Goal: Task Accomplishment & Management: Use online tool/utility

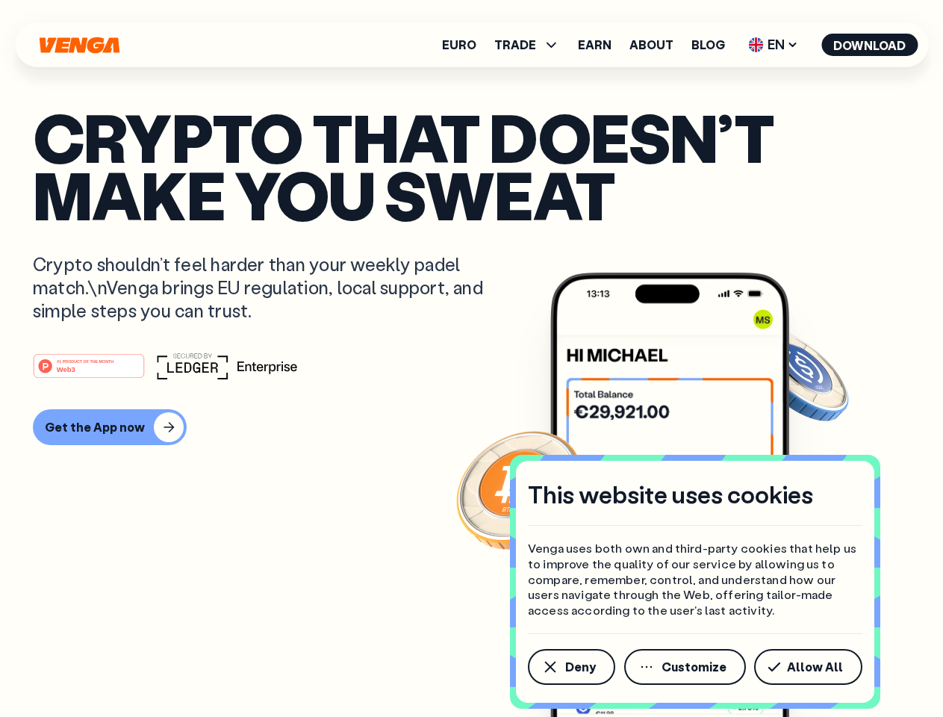
click at [471, 358] on div "#1 PRODUCT OF THE MONTH Web3" at bounding box center [471, 365] width 877 height 27
click at [570, 667] on span "Deny" at bounding box center [580, 667] width 31 height 12
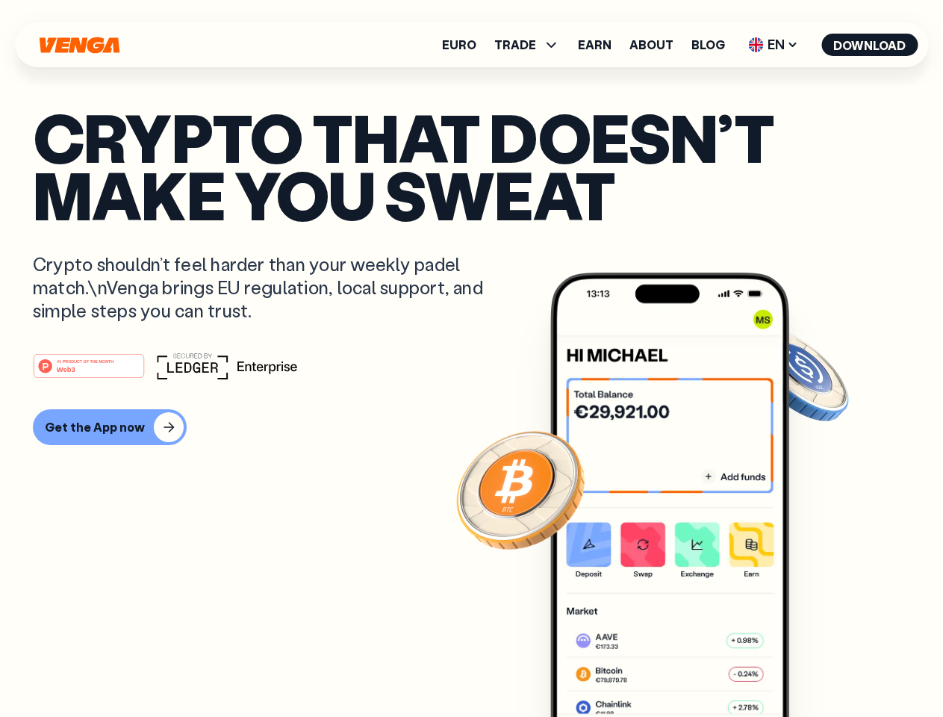
click at [686, 667] on img at bounding box center [669, 523] width 239 height 500
click at [811, 667] on article "Crypto that doesn’t make you sweat Crypto shouldn’t feel harder than your weekl…" at bounding box center [471, 388] width 877 height 560
click at [532, 45] on span "TRADE" at bounding box center [515, 45] width 42 height 12
click at [774, 45] on span "EN" at bounding box center [773, 45] width 60 height 24
click at [870, 45] on button "Download" at bounding box center [869, 45] width 96 height 22
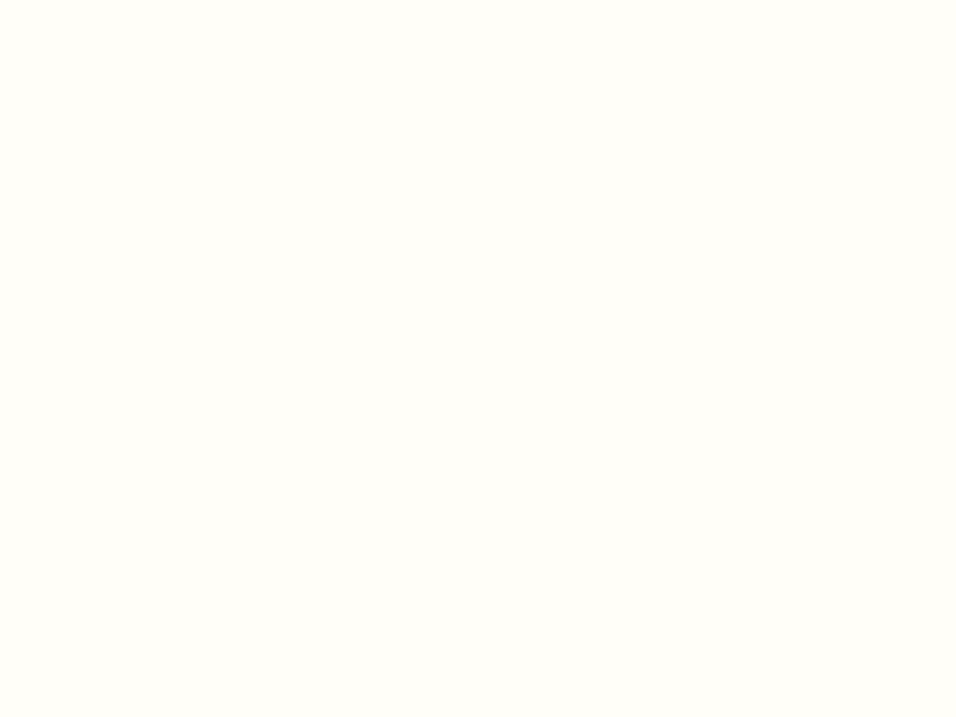
click at [108, 0] on html "This website uses cookies Venga uses both own and third-party cookies that help…" at bounding box center [478, 0] width 956 height 0
click at [91, 0] on html "This website uses cookies Venga uses both own and third-party cookies that help…" at bounding box center [478, 0] width 956 height 0
